Goal: Task Accomplishment & Management: Manage account settings

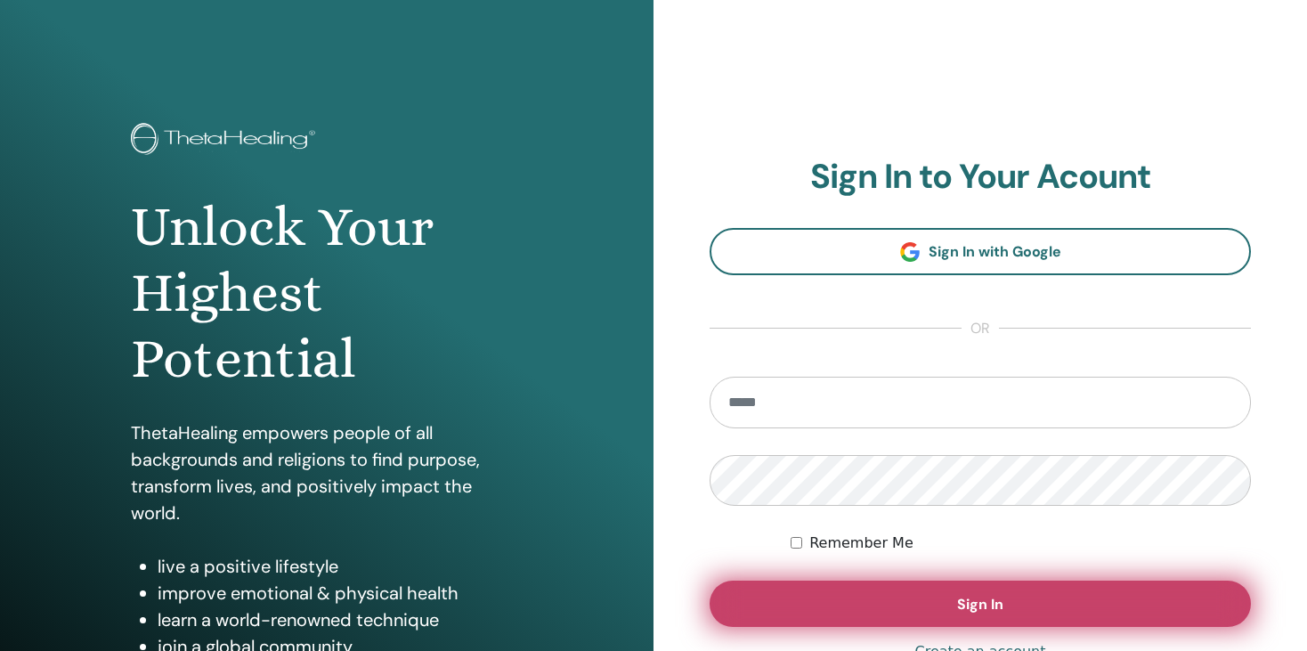
type input "**********"
click at [955, 608] on button "Sign In" at bounding box center [979, 603] width 541 height 46
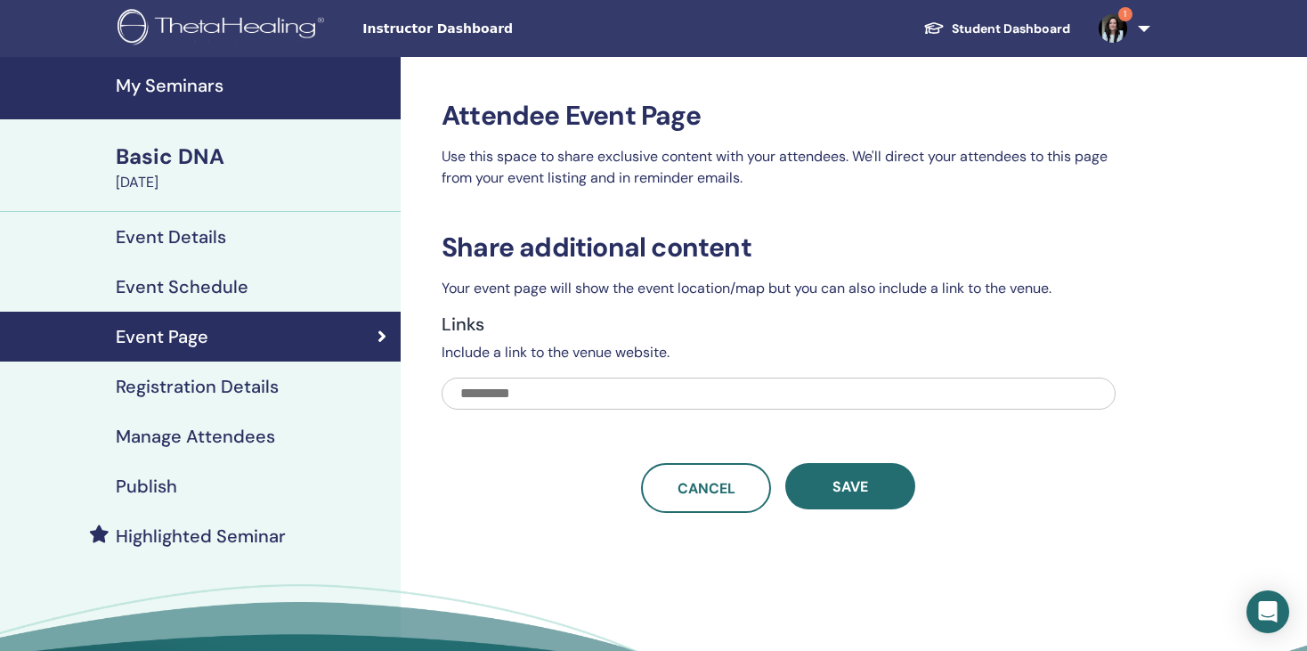
click at [171, 280] on h4 "Event Schedule" at bounding box center [182, 286] width 133 height 21
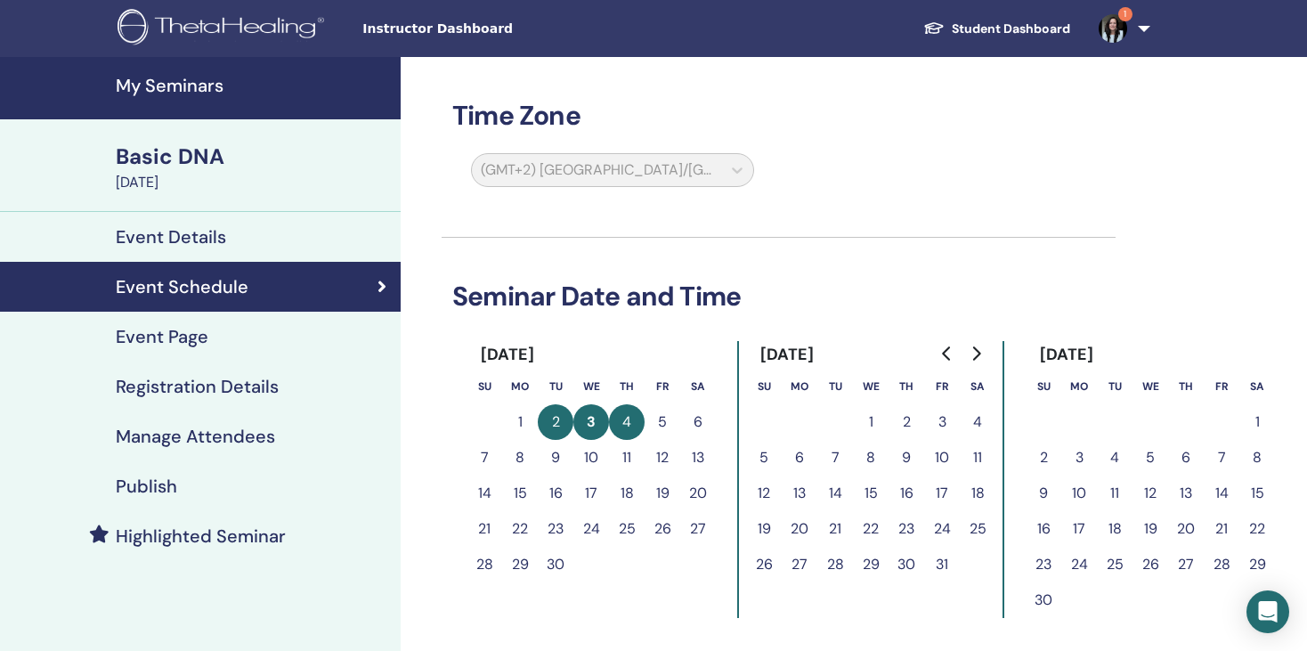
click at [181, 345] on h4 "Event Page" at bounding box center [162, 336] width 93 height 21
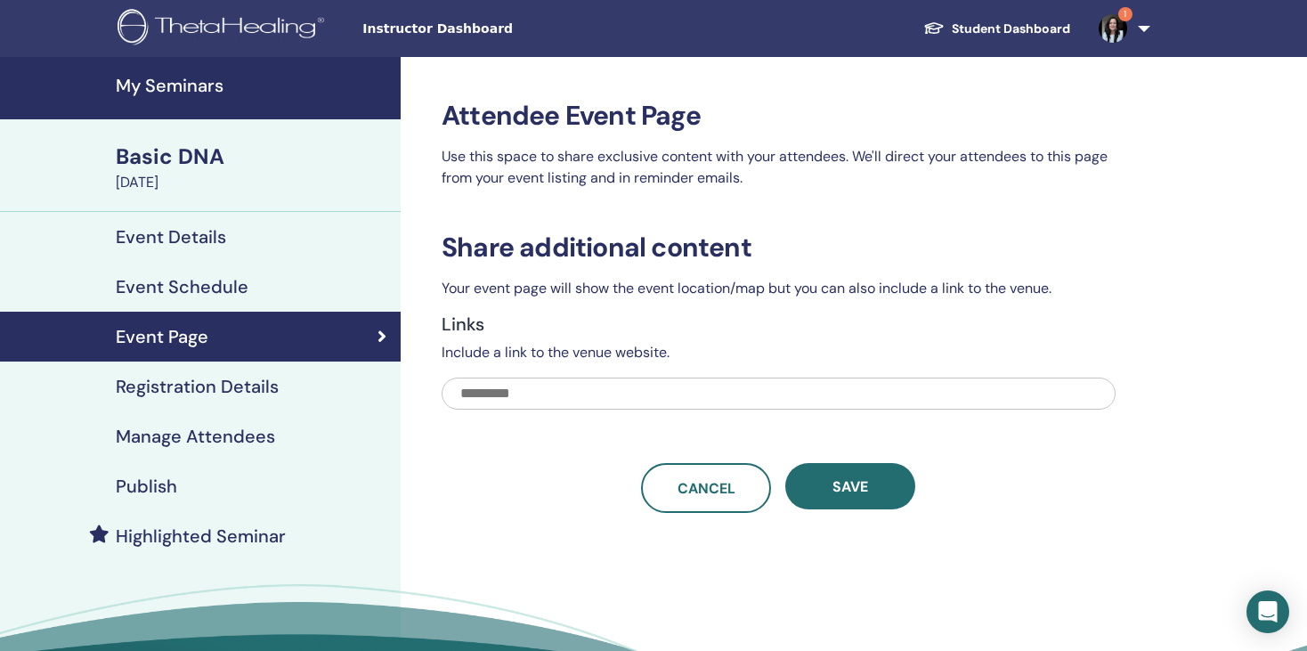
click at [1139, 26] on link "1" at bounding box center [1120, 28] width 73 height 57
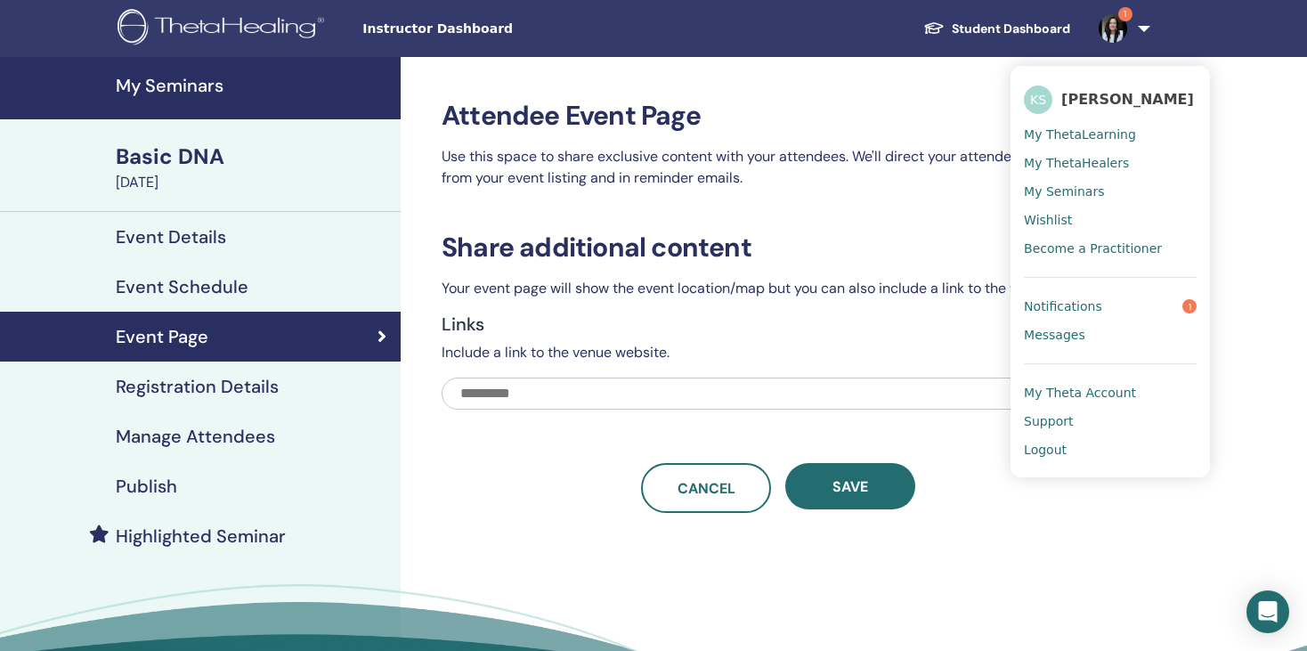
click at [1066, 299] on span "Notifications" at bounding box center [1063, 306] width 78 height 16
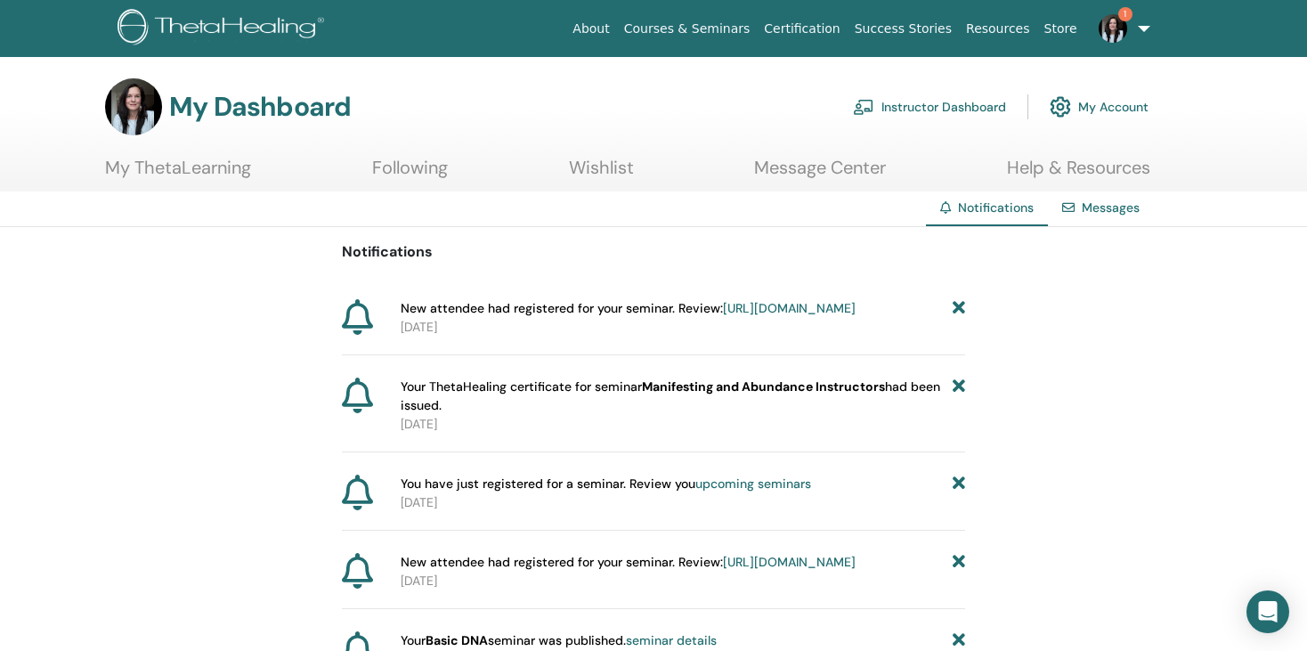
click at [723, 316] on link "https://member.thetahealing.com/instructor/seminar/375211/attendees" at bounding box center [789, 308] width 133 height 16
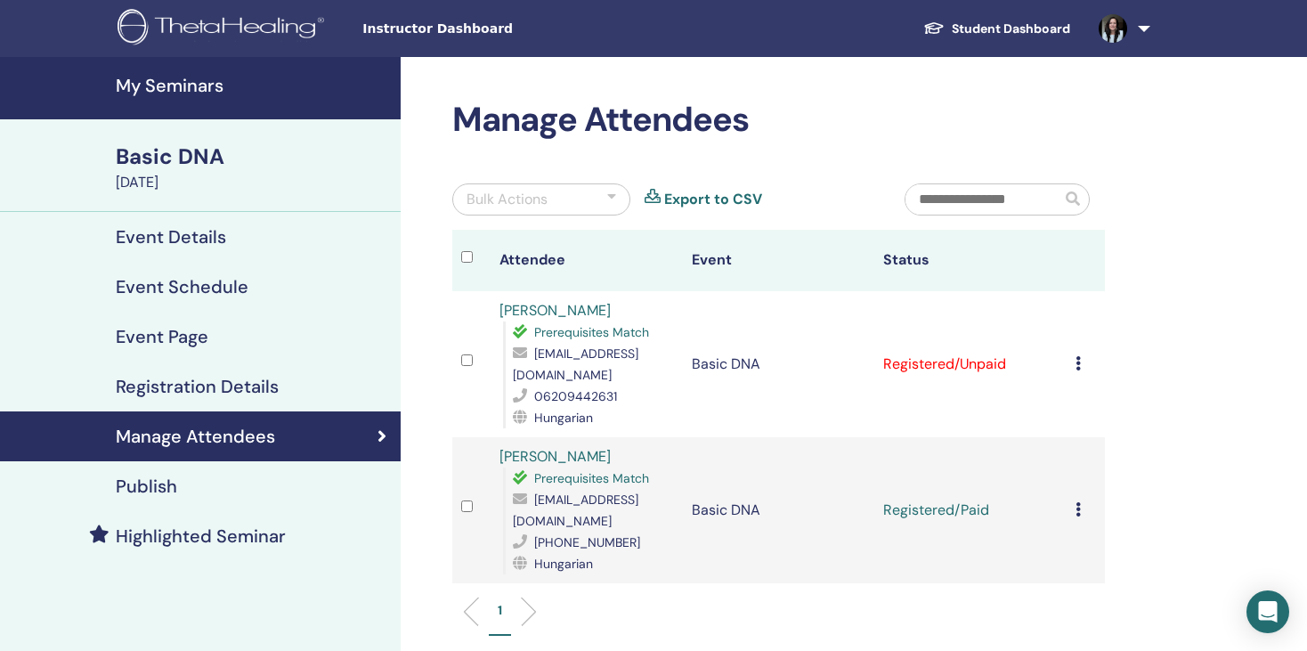
click at [1075, 363] on icon at bounding box center [1077, 363] width 5 height 14
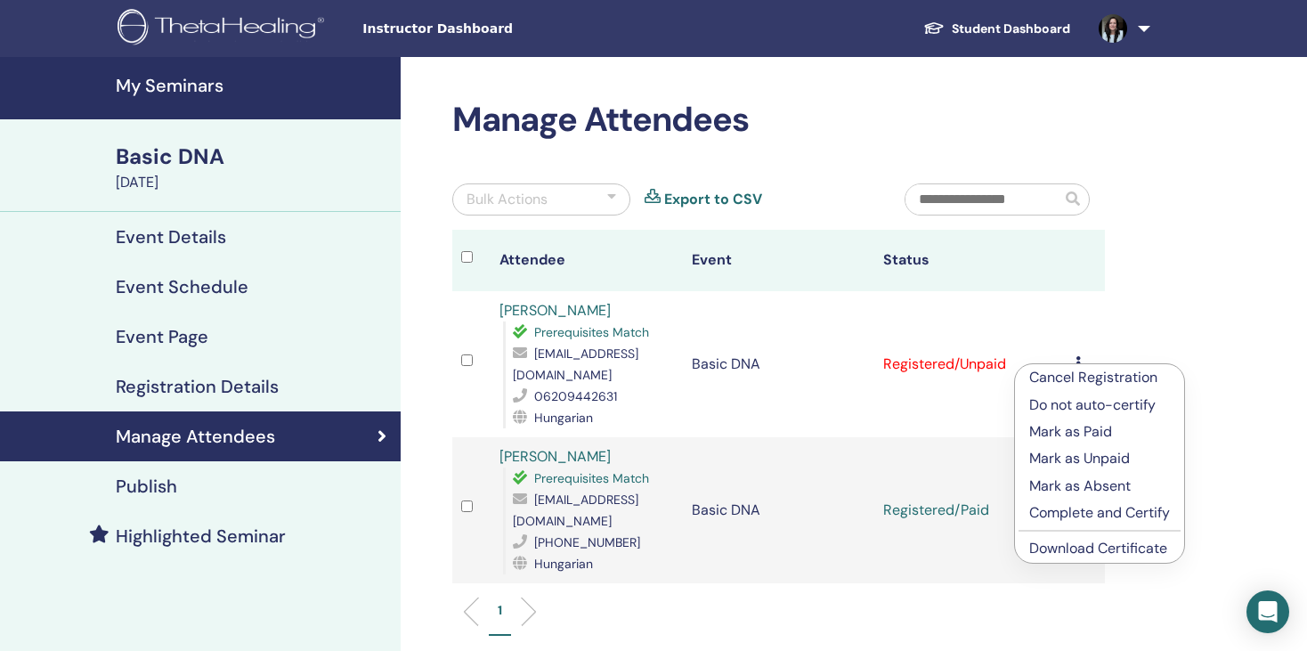
click at [1042, 432] on p "Mark as Paid" at bounding box center [1099, 431] width 141 height 21
